Goal: Task Accomplishment & Management: Manage account settings

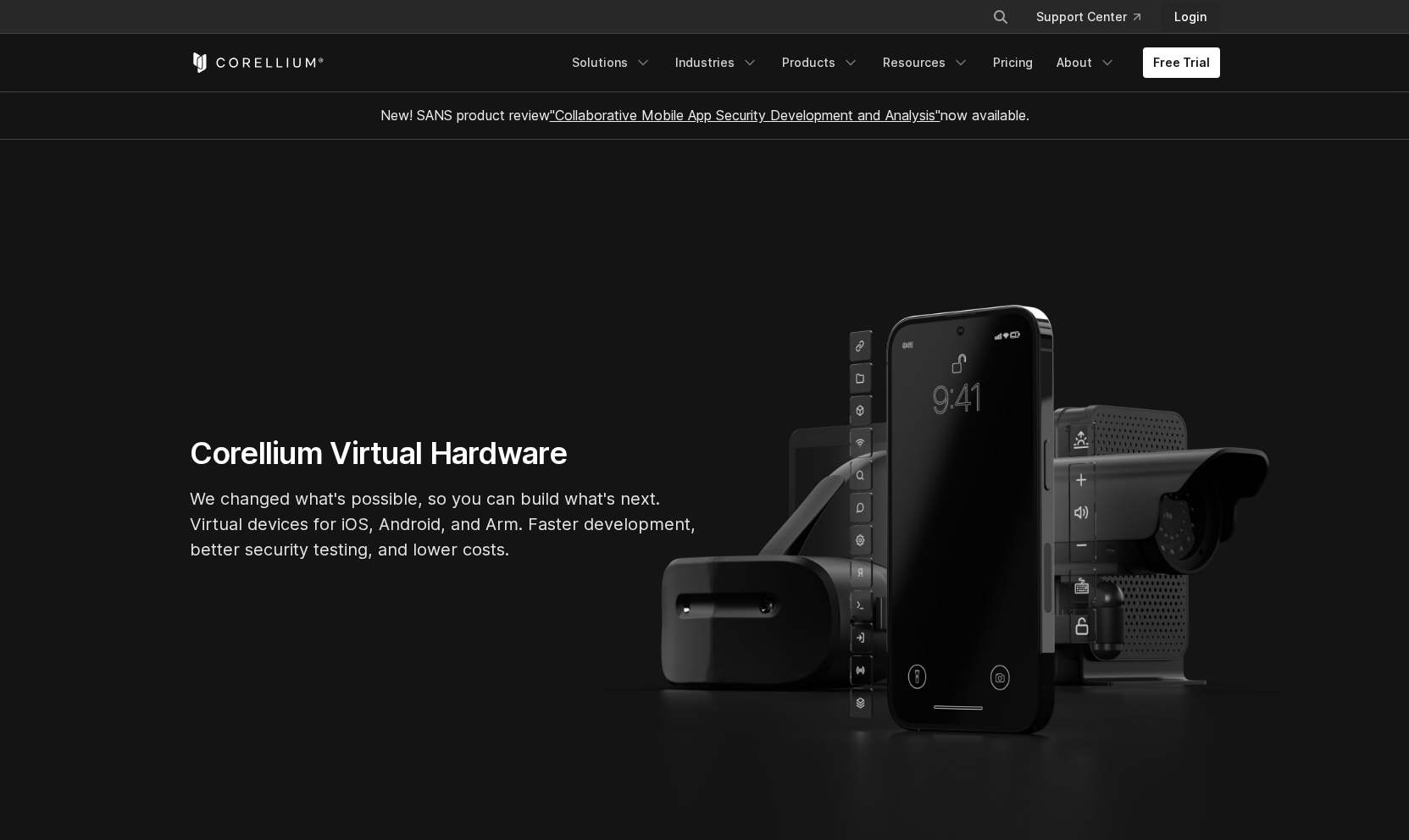
click at [1188, 20] on link "Login" at bounding box center [1190, 17] width 60 height 31
click at [1205, 10] on link "Login" at bounding box center [1190, 17] width 60 height 31
